Goal: Task Accomplishment & Management: Use online tool/utility

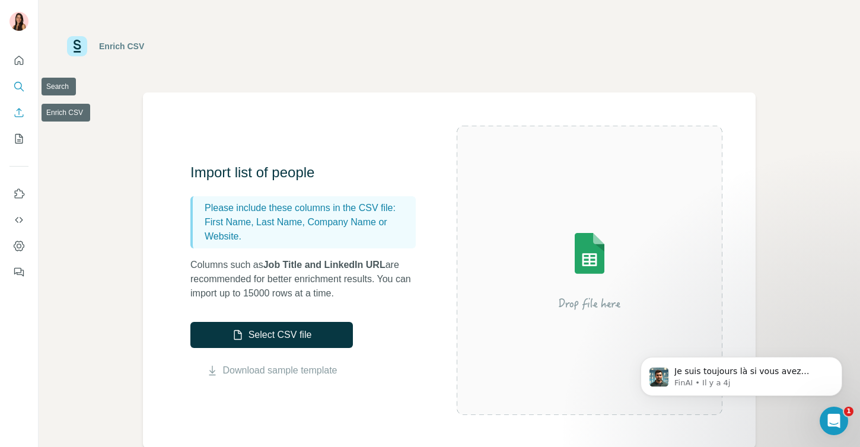
click at [21, 87] on icon "Search" at bounding box center [19, 87] width 12 height 12
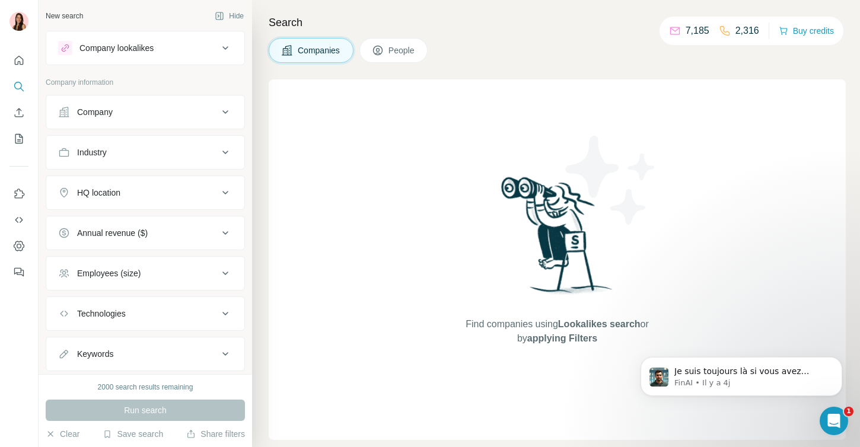
click at [390, 51] on button "People" at bounding box center [394, 50] width 69 height 25
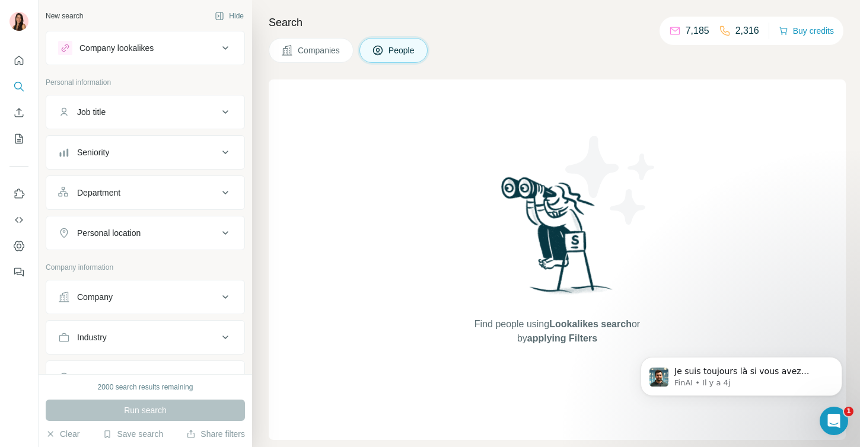
click at [144, 117] on div "Job title" at bounding box center [138, 112] width 160 height 12
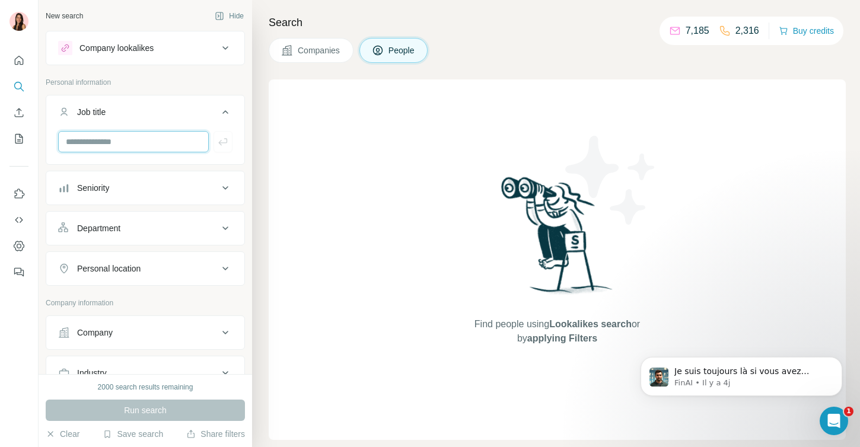
click at [129, 150] on input "text" at bounding box center [133, 141] width 151 height 21
type input "**********"
click at [105, 197] on button "Seniority" at bounding box center [145, 188] width 198 height 28
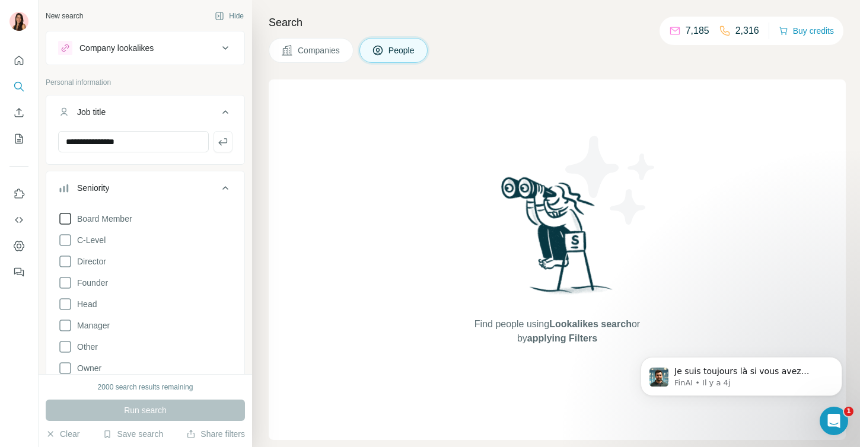
click at [105, 217] on span "Board Member" at bounding box center [102, 219] width 60 height 12
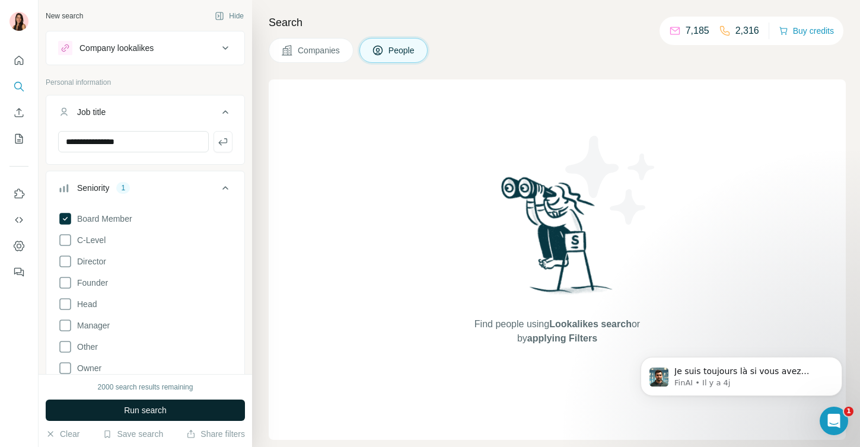
click at [113, 419] on button "Run search" at bounding box center [145, 410] width 199 height 21
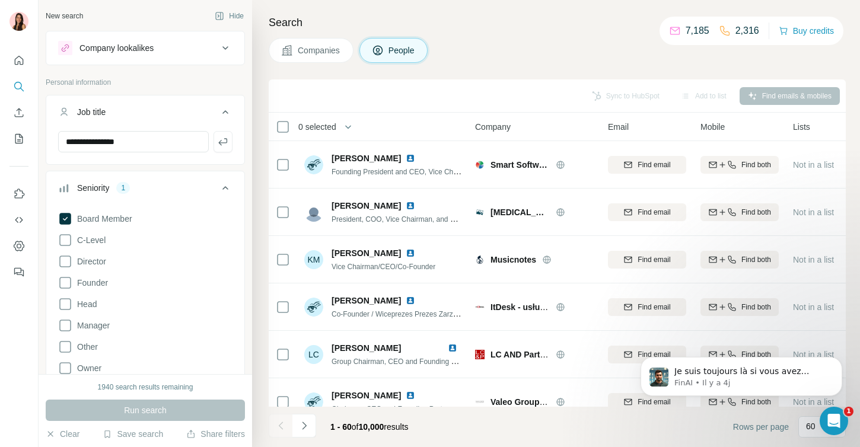
click at [316, 126] on span "0 selected" at bounding box center [317, 127] width 38 height 12
